Goal: Task Accomplishment & Management: Manage account settings

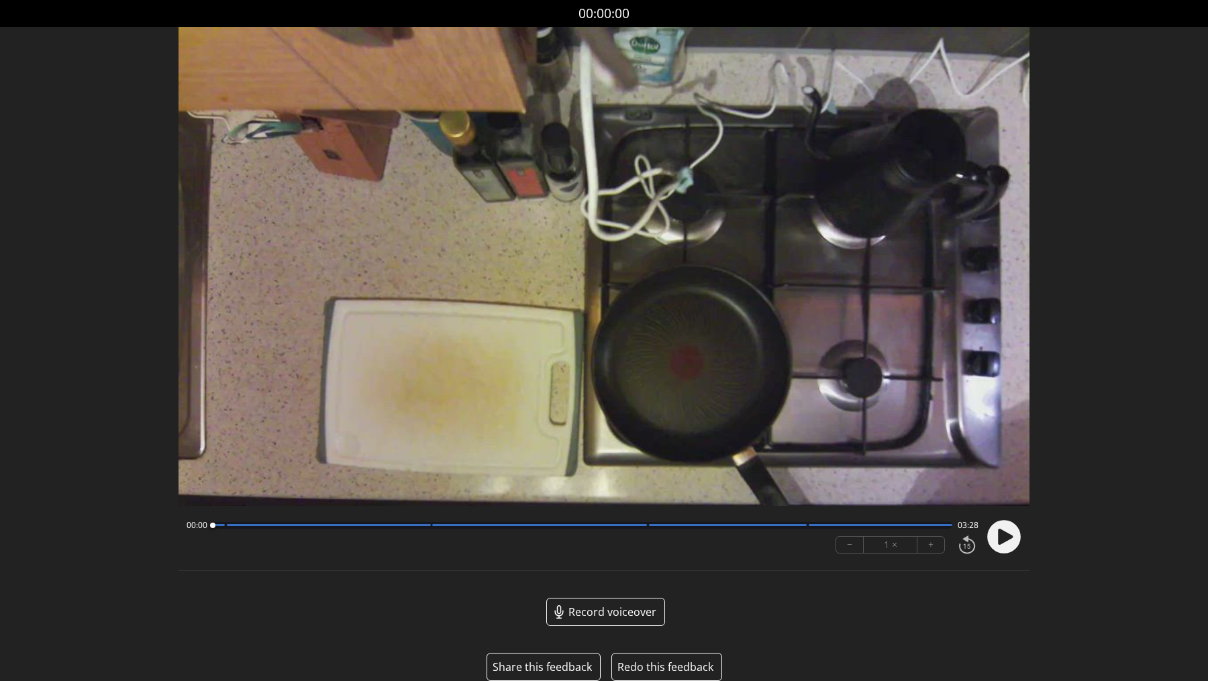
click at [1001, 543] on icon at bounding box center [1006, 537] width 15 height 16
click at [424, 529] on div "00:36 02:52" at bounding box center [583, 525] width 793 height 11
click at [936, 546] on button "+" at bounding box center [930, 545] width 27 height 16
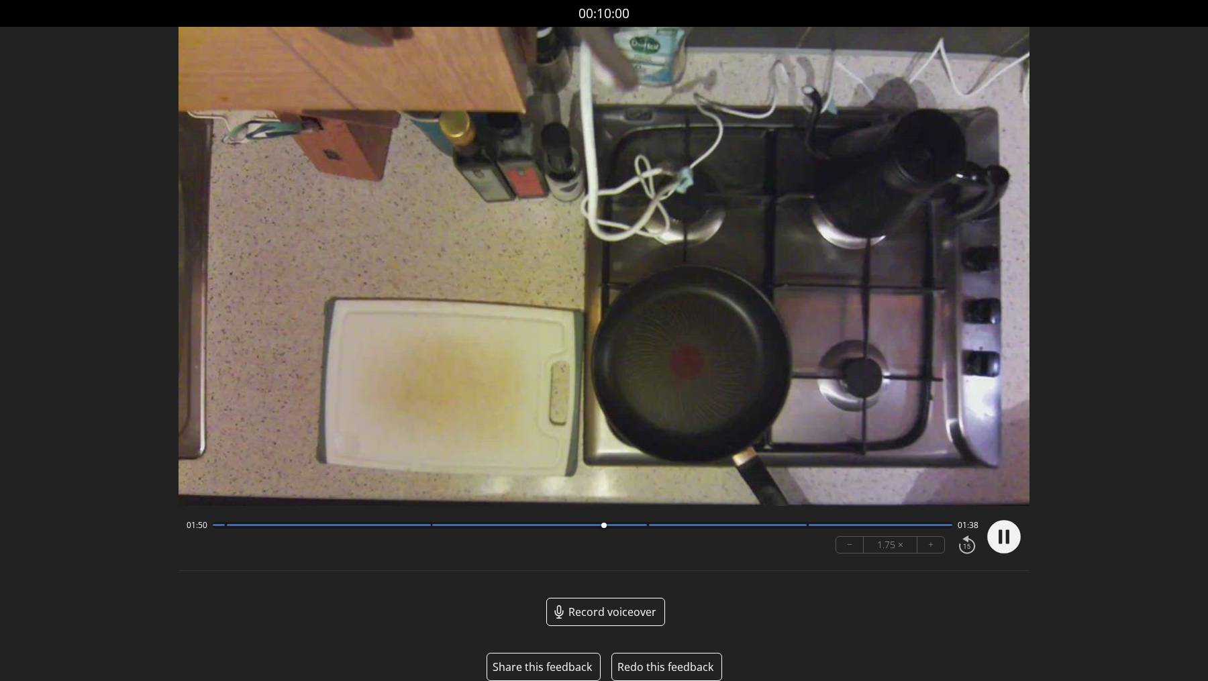
click at [635, 524] on div at bounding box center [583, 525] width 740 height 7
click at [800, 523] on div at bounding box center [583, 525] width 740 height 7
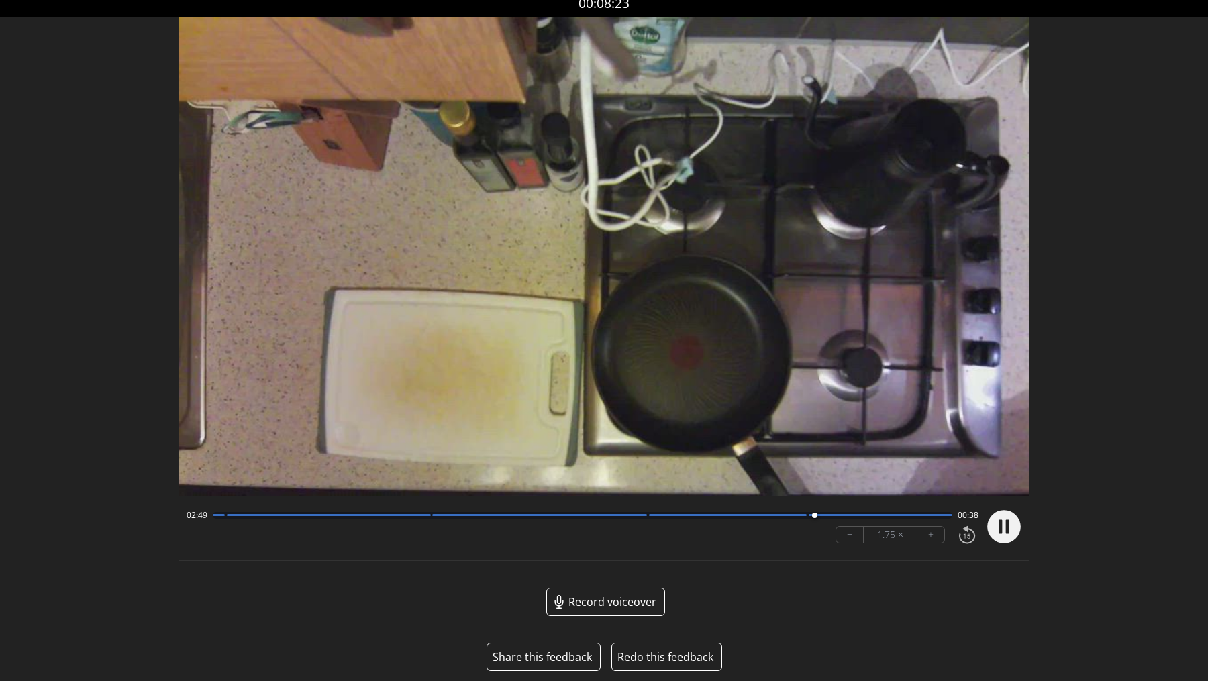
scroll to position [12, 0]
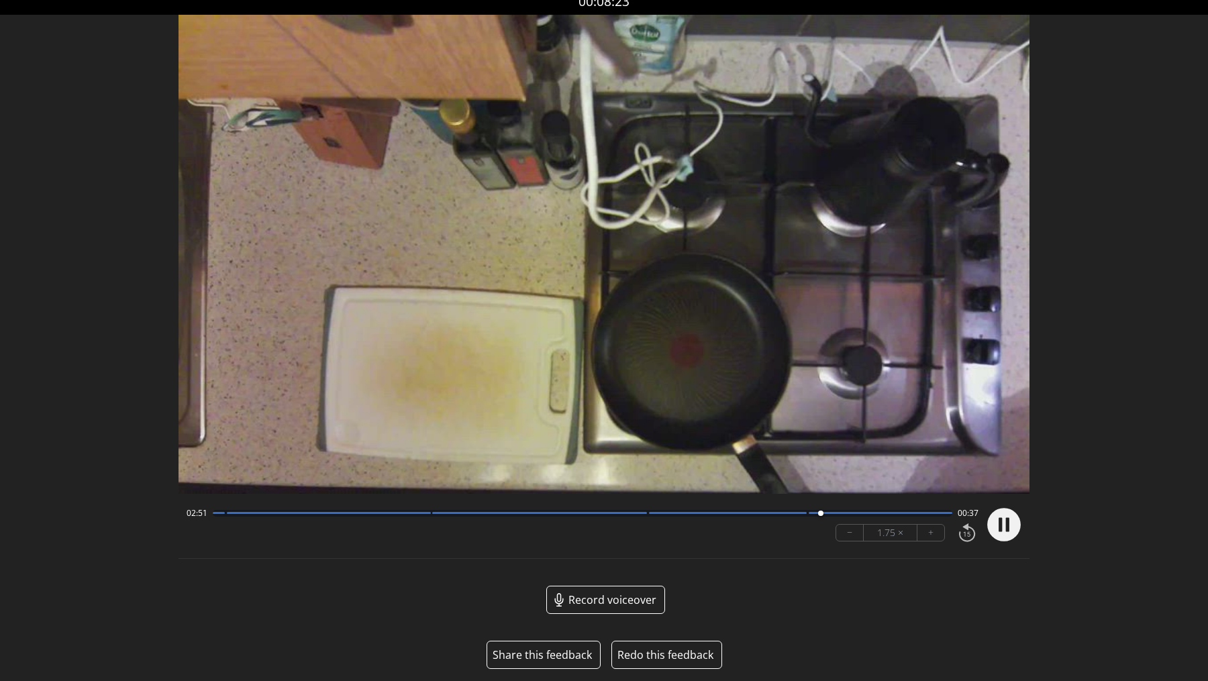
click at [942, 512] on div at bounding box center [881, 513] width 144 height 2
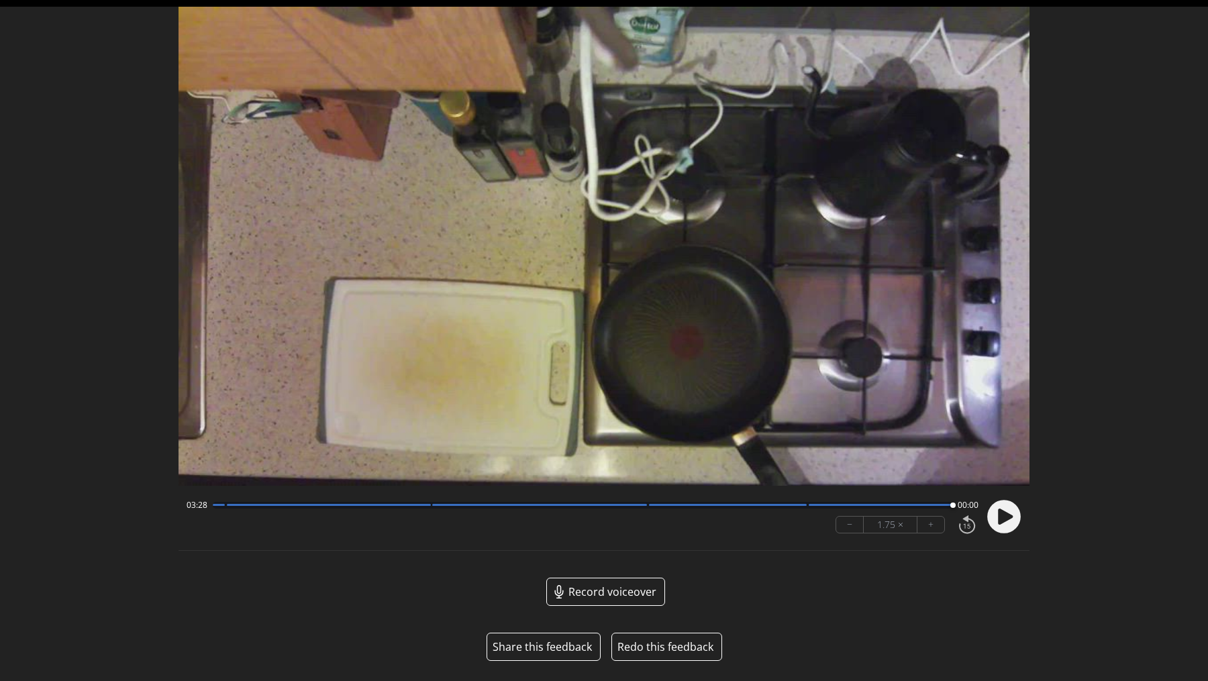
click at [536, 646] on button "Share this feedback" at bounding box center [542, 647] width 99 height 16
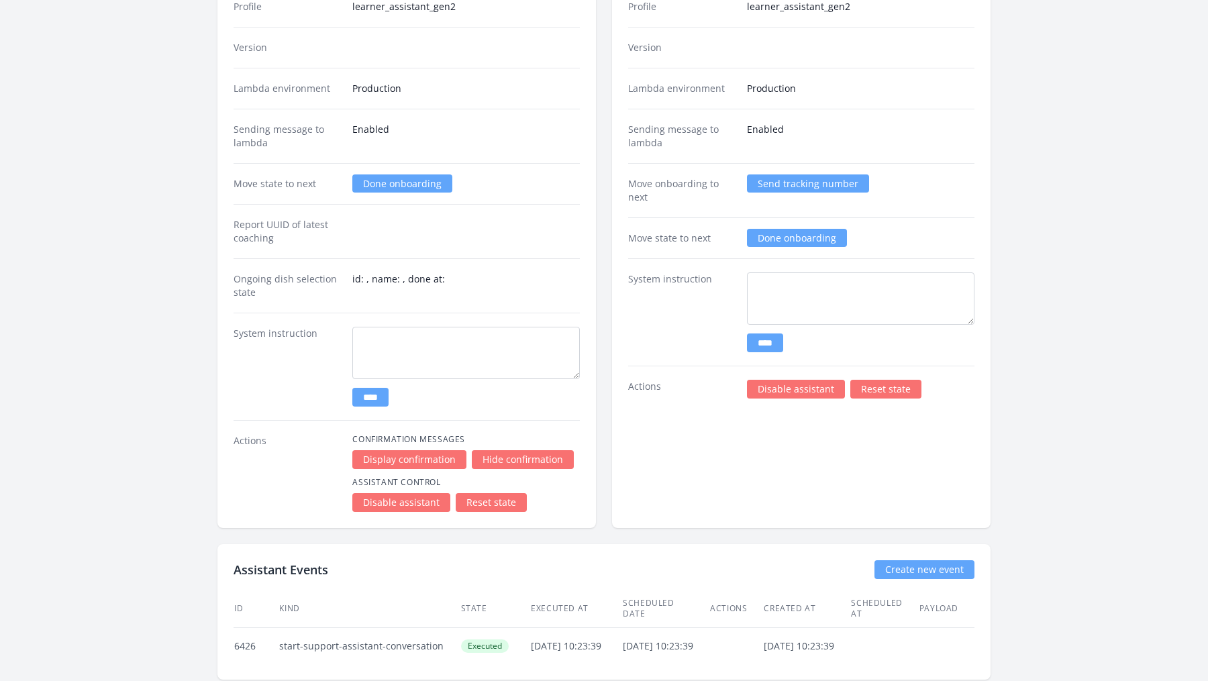
scroll to position [1737, 0]
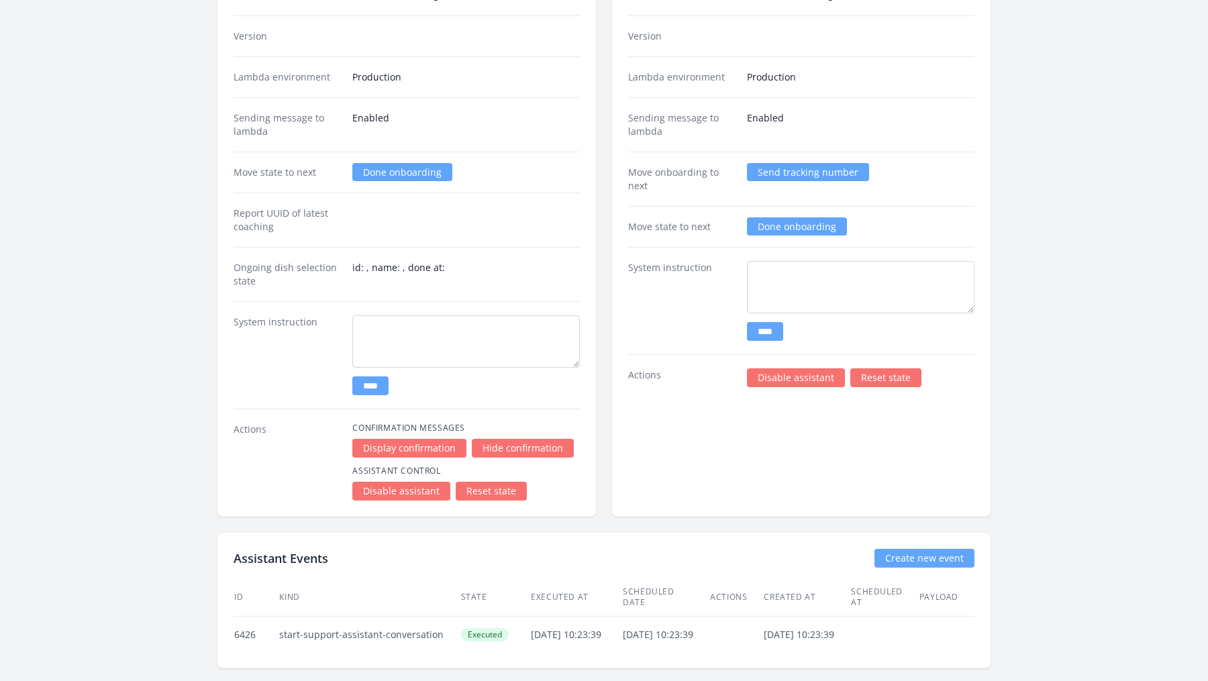
click at [410, 483] on link "Disable assistant" at bounding box center [401, 491] width 98 height 19
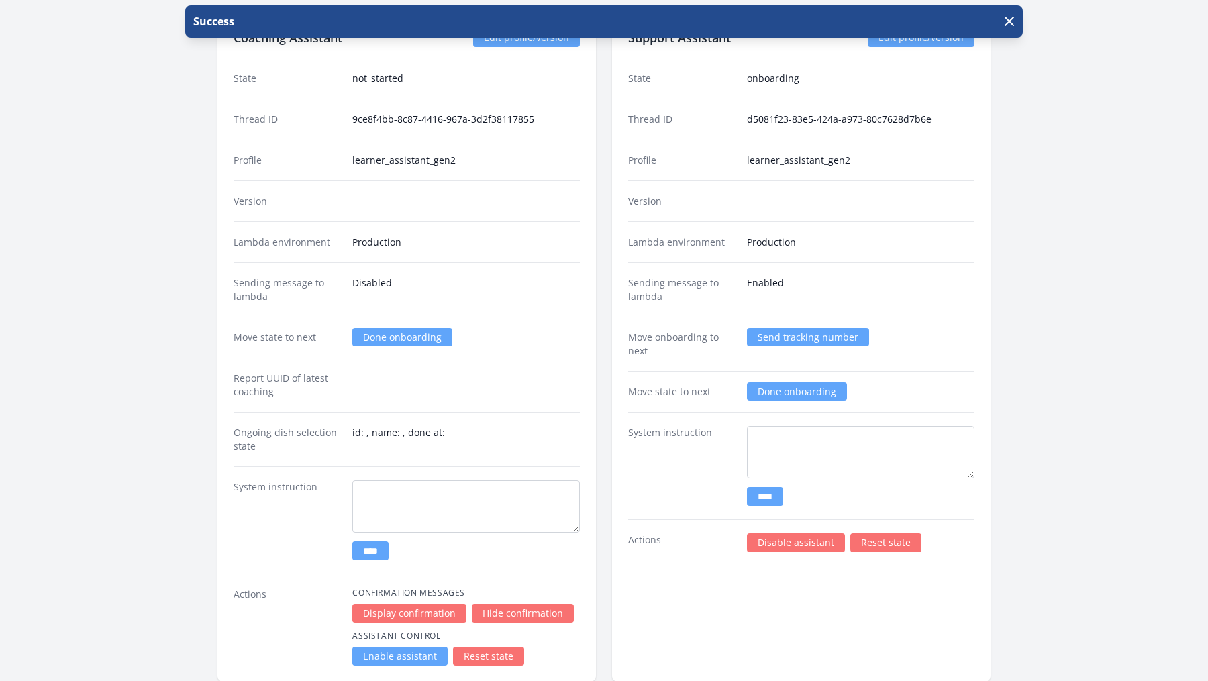
scroll to position [1737, 0]
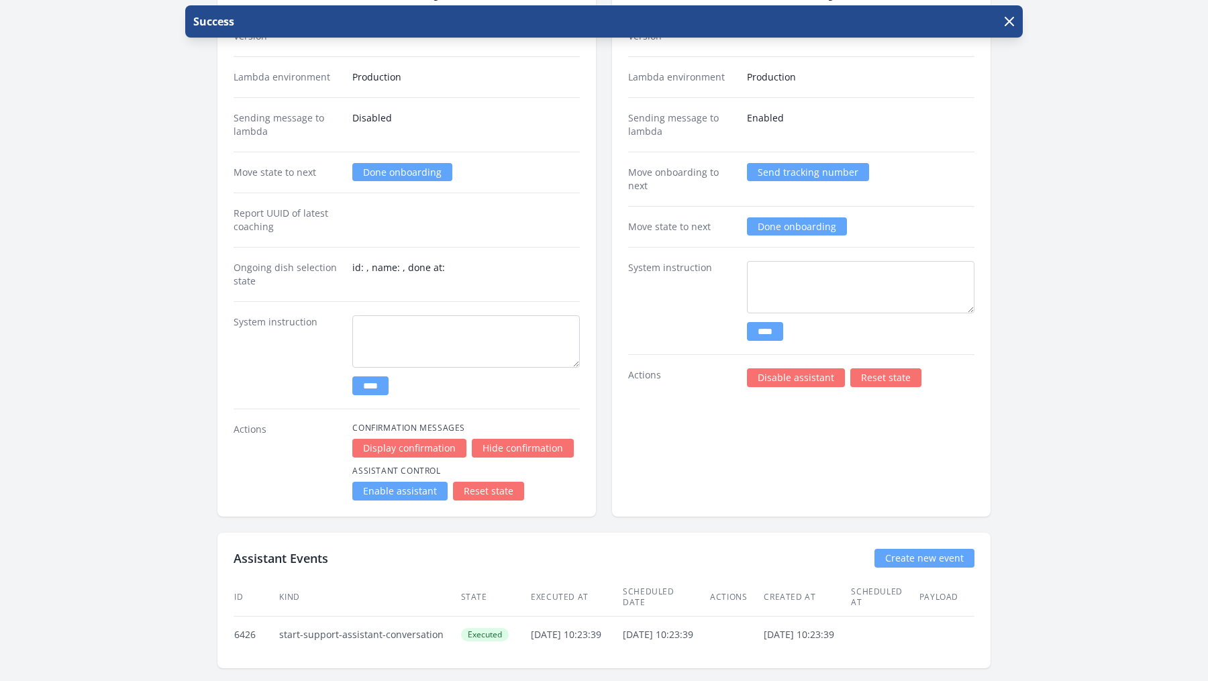
click at [380, 482] on link "Enable assistant" at bounding box center [399, 491] width 95 height 19
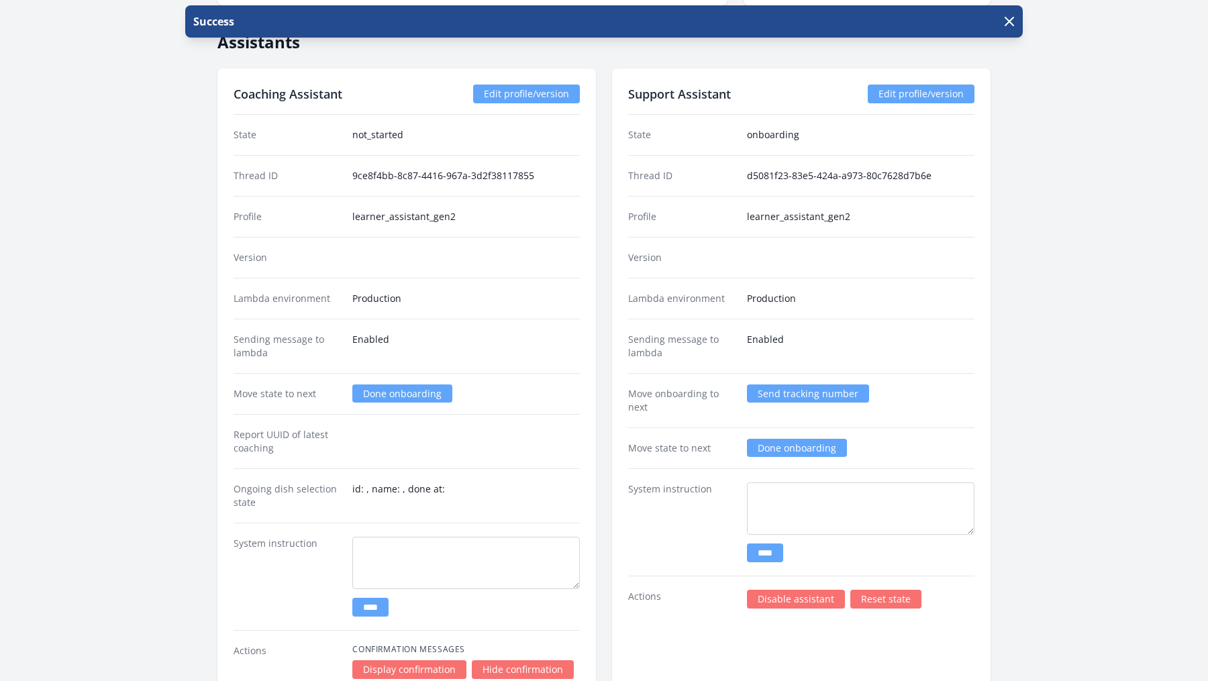
scroll to position [1737, 0]
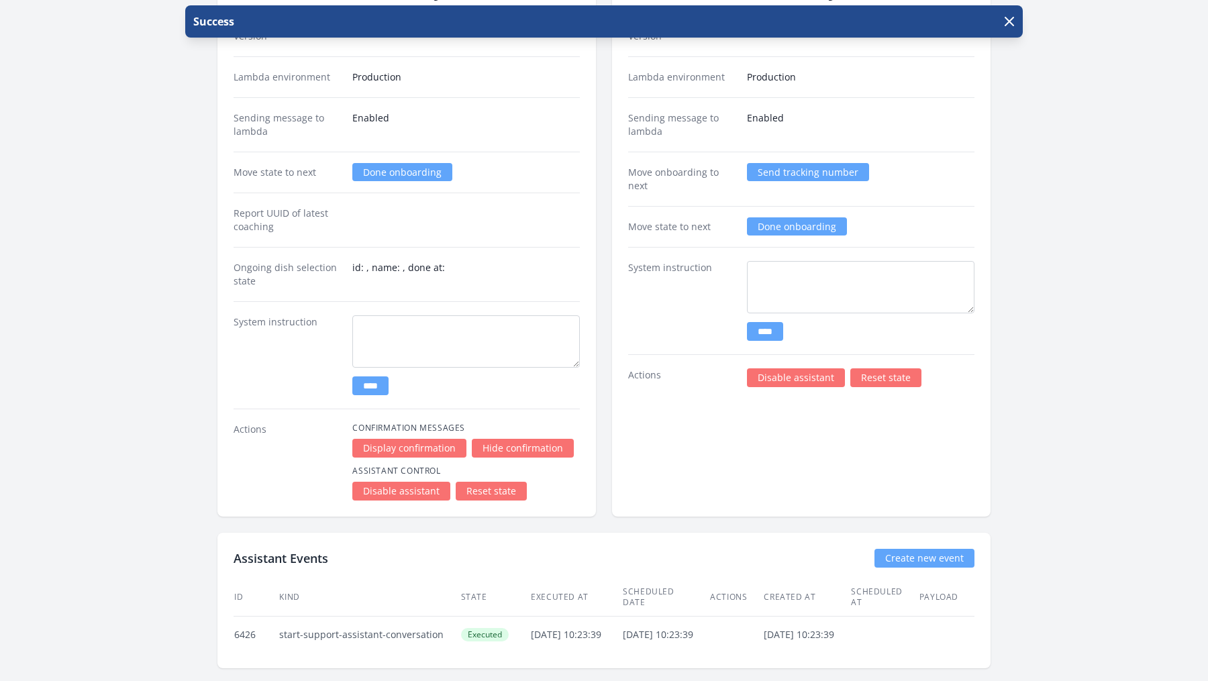
click at [791, 377] on link "Disable assistant" at bounding box center [796, 377] width 98 height 19
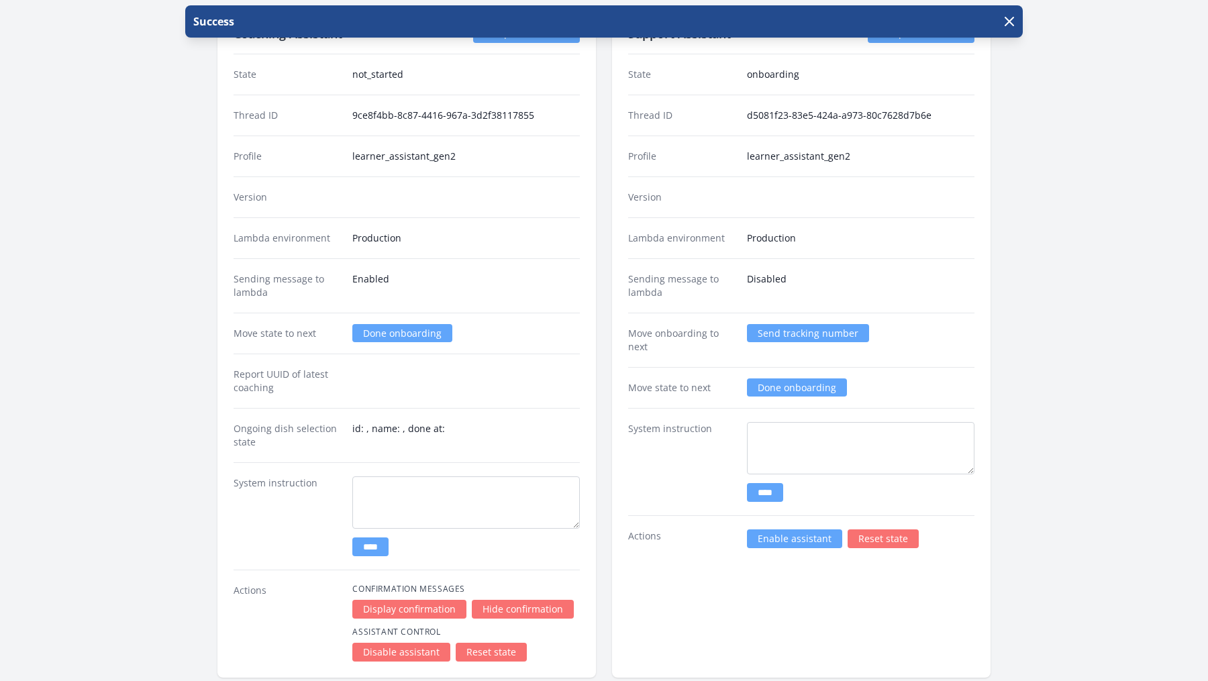
scroll to position [1737, 0]
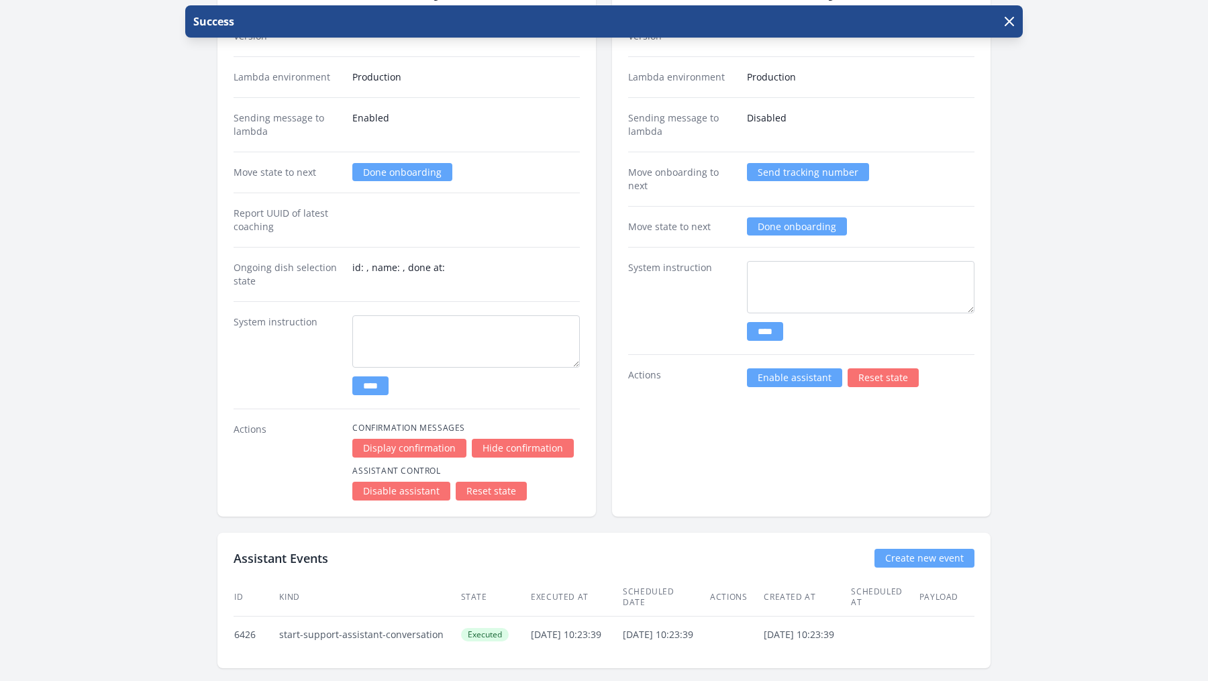
click at [776, 370] on link "Enable assistant" at bounding box center [794, 377] width 95 height 19
